Goal: Transaction & Acquisition: Download file/media

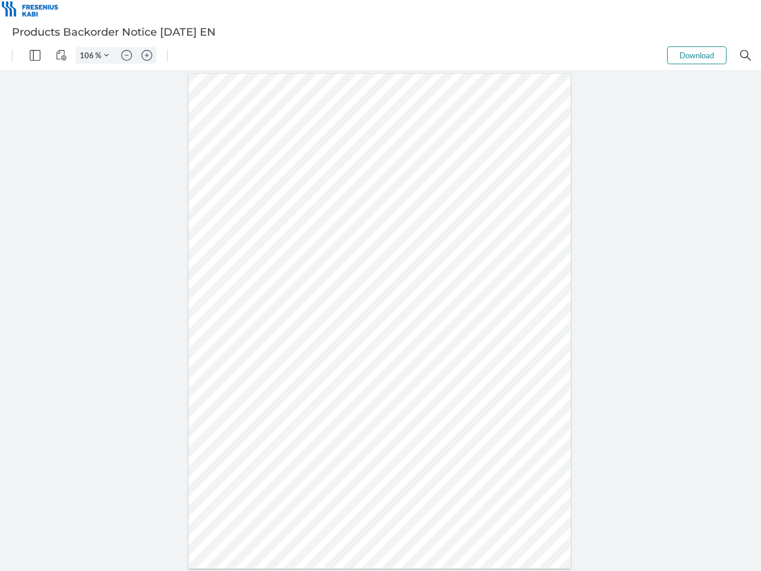
click at [35, 55] on img "Panel" at bounding box center [35, 55] width 11 height 11
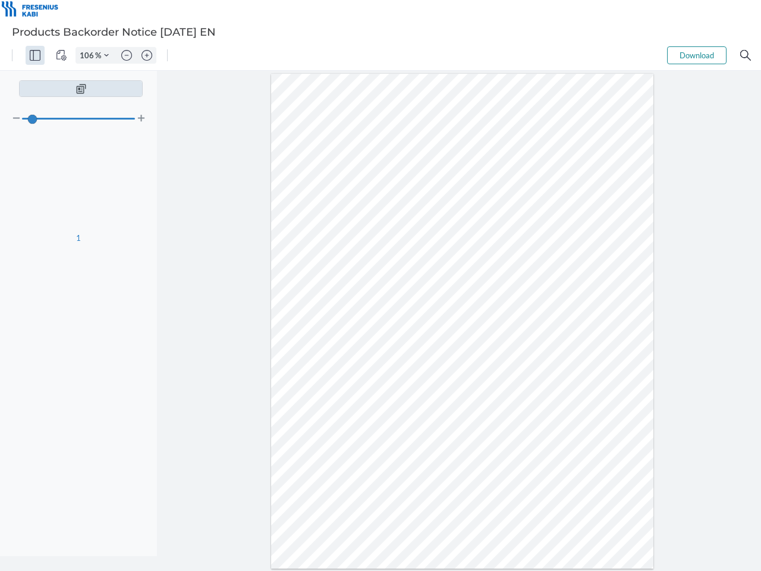
click at [61, 55] on img "View Controls" at bounding box center [61, 55] width 11 height 11
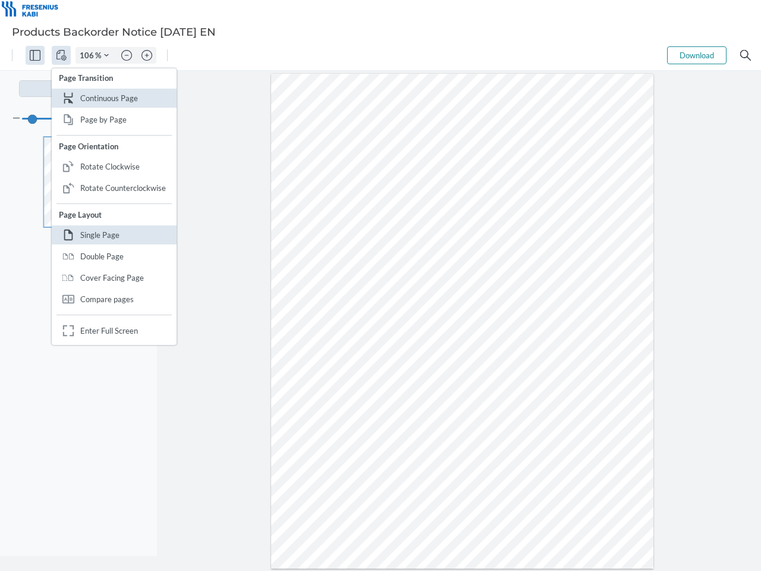
click at [89, 55] on input "106" at bounding box center [85, 55] width 19 height 11
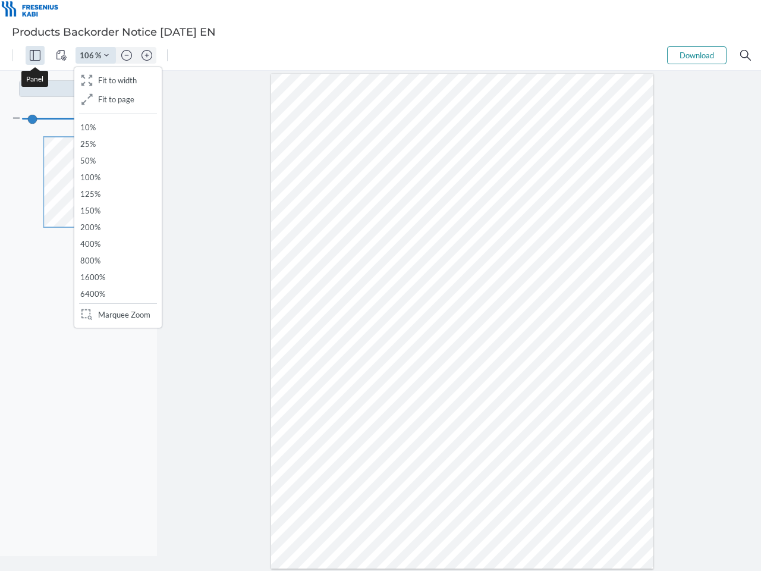
click at [106, 55] on img "Zoom Controls" at bounding box center [106, 55] width 5 height 5
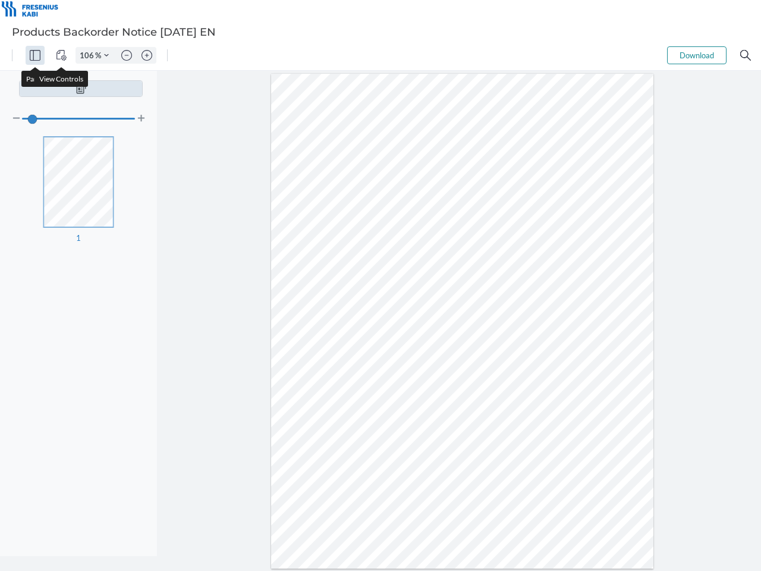
click at [127, 55] on img "Zoom out" at bounding box center [126, 55] width 11 height 11
click at [147, 55] on img "Zoom in" at bounding box center [147, 55] width 11 height 11
type input "106"
click at [697, 55] on button "Download" at bounding box center [696, 55] width 59 height 18
click at [746, 55] on img "Search" at bounding box center [746, 55] width 11 height 11
